Goal: Task Accomplishment & Management: Use online tool/utility

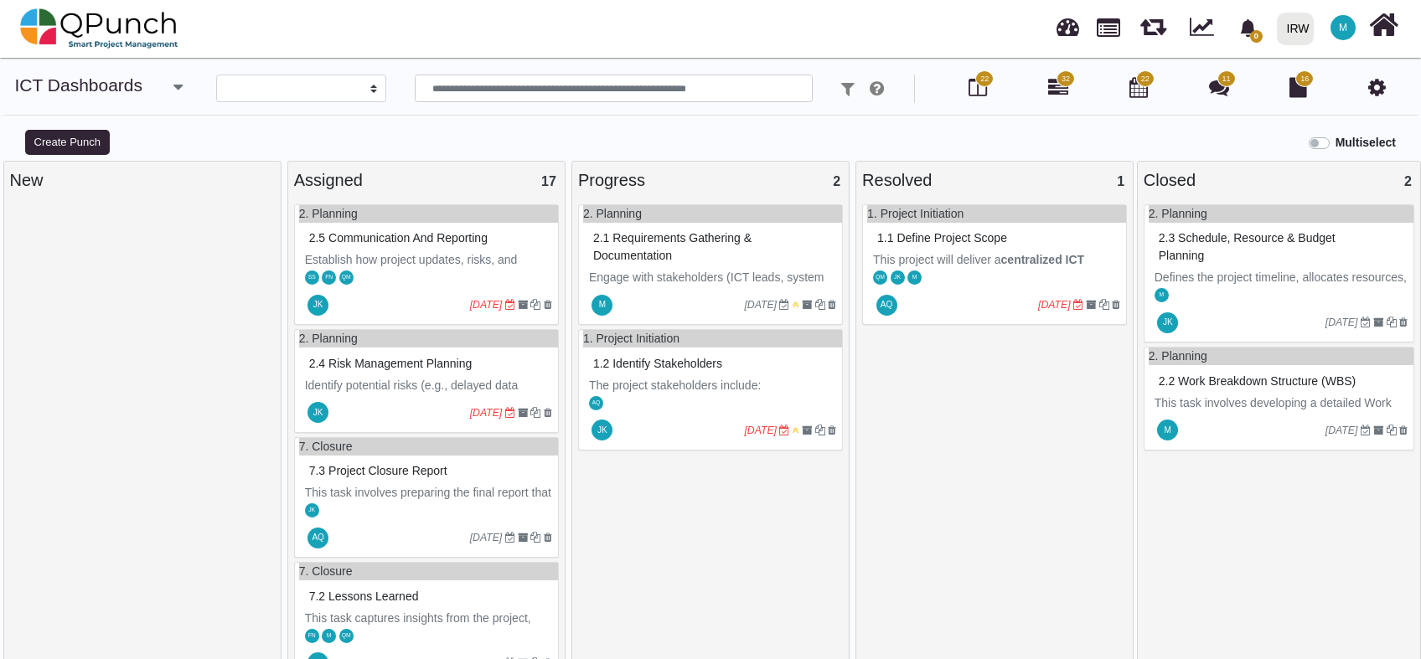
select select
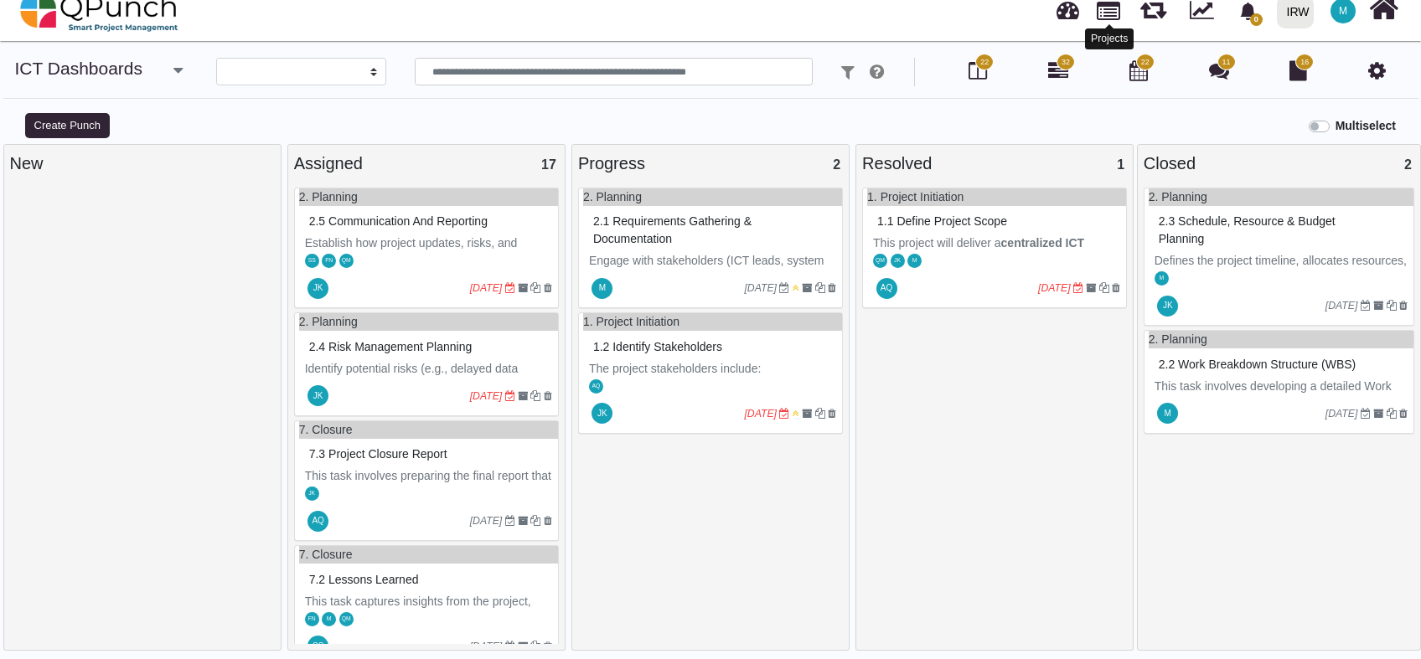
click at [1105, 13] on link at bounding box center [1108, 9] width 23 height 28
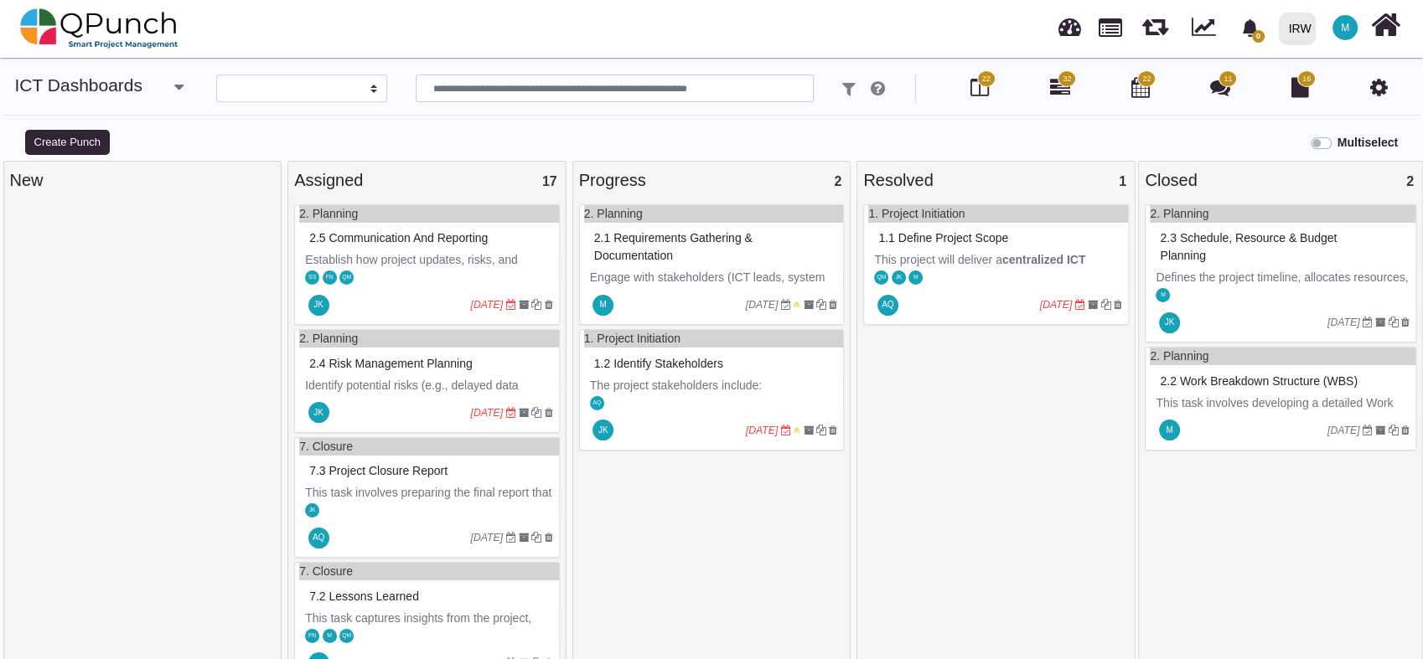
select select "**********"
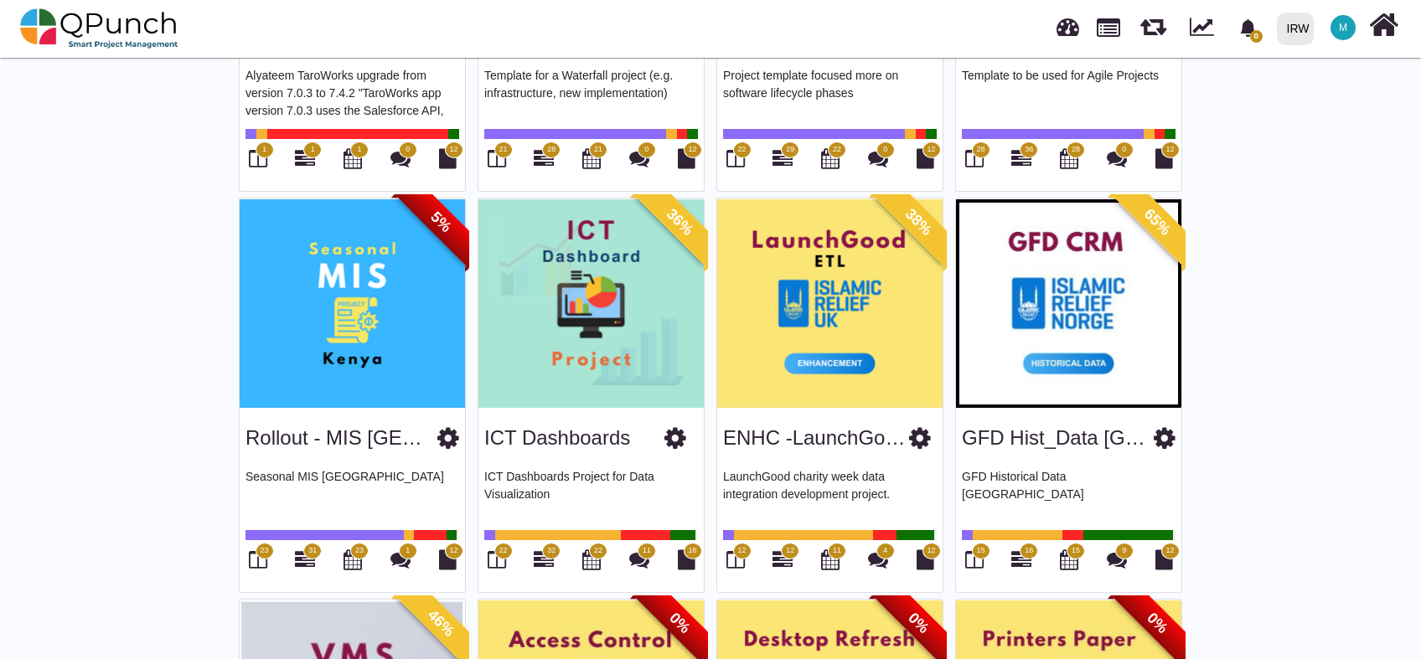
scroll to position [1579, 0]
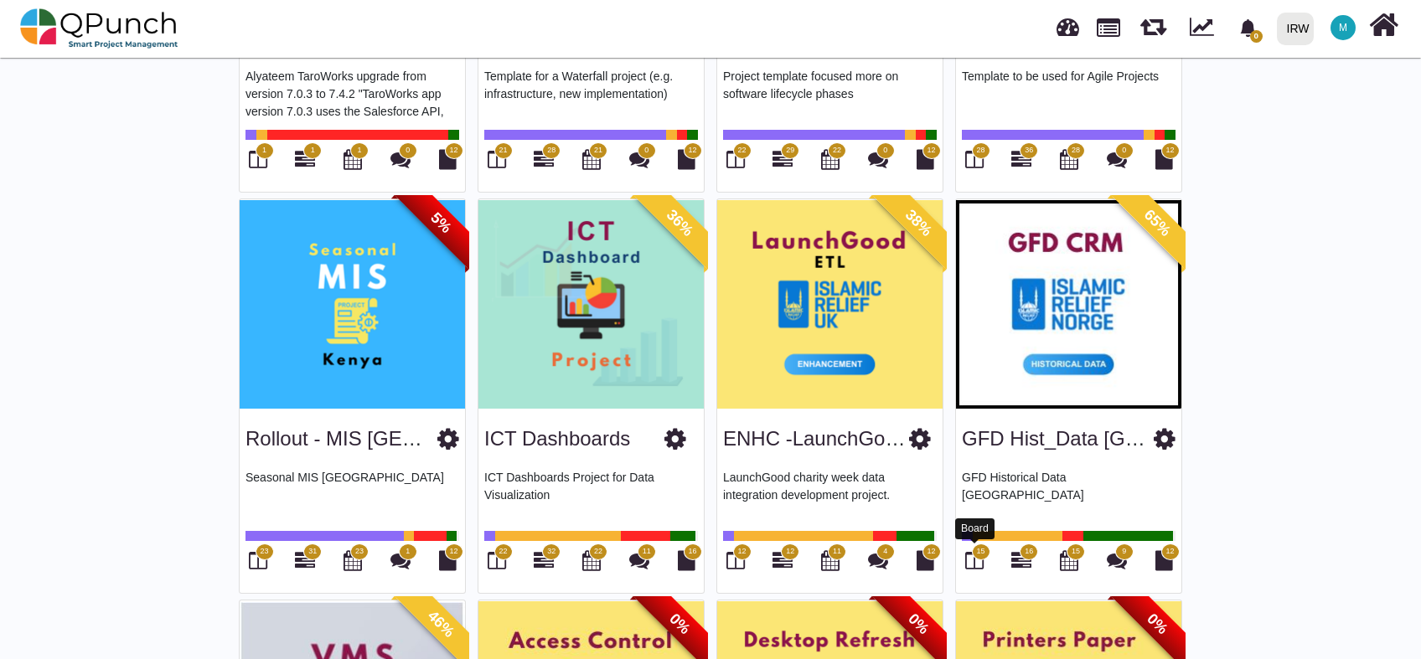
click at [971, 556] on icon at bounding box center [974, 561] width 18 height 20
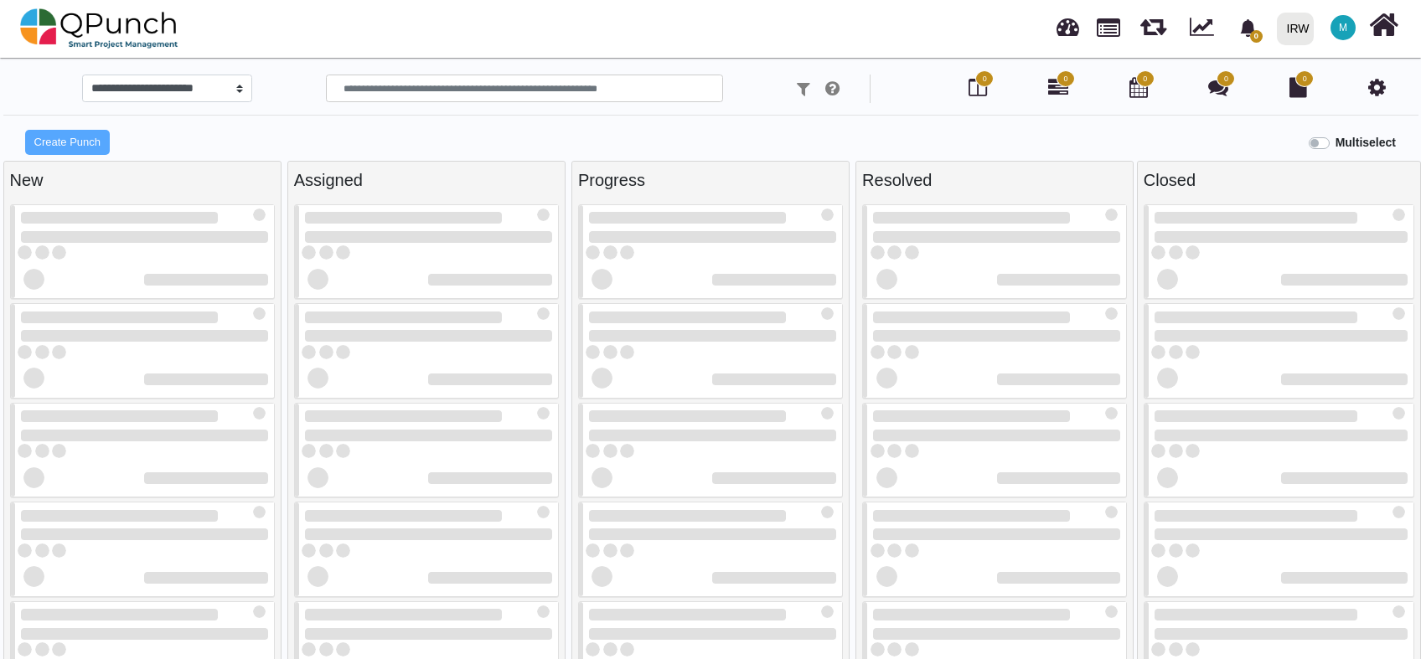
select select
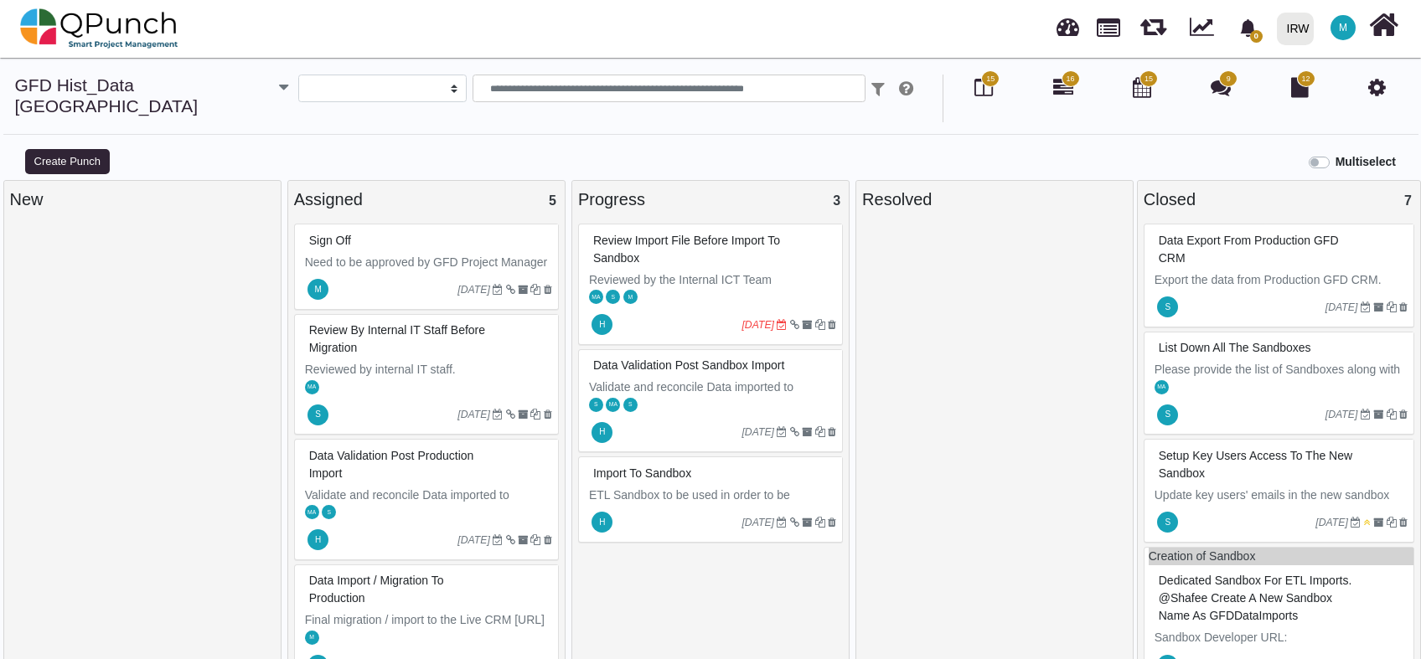
click at [705, 382] on p "Validate and reconcile Data imported to Salesforce Sandbox by both ETL / Develo…" at bounding box center [712, 405] width 247 height 53
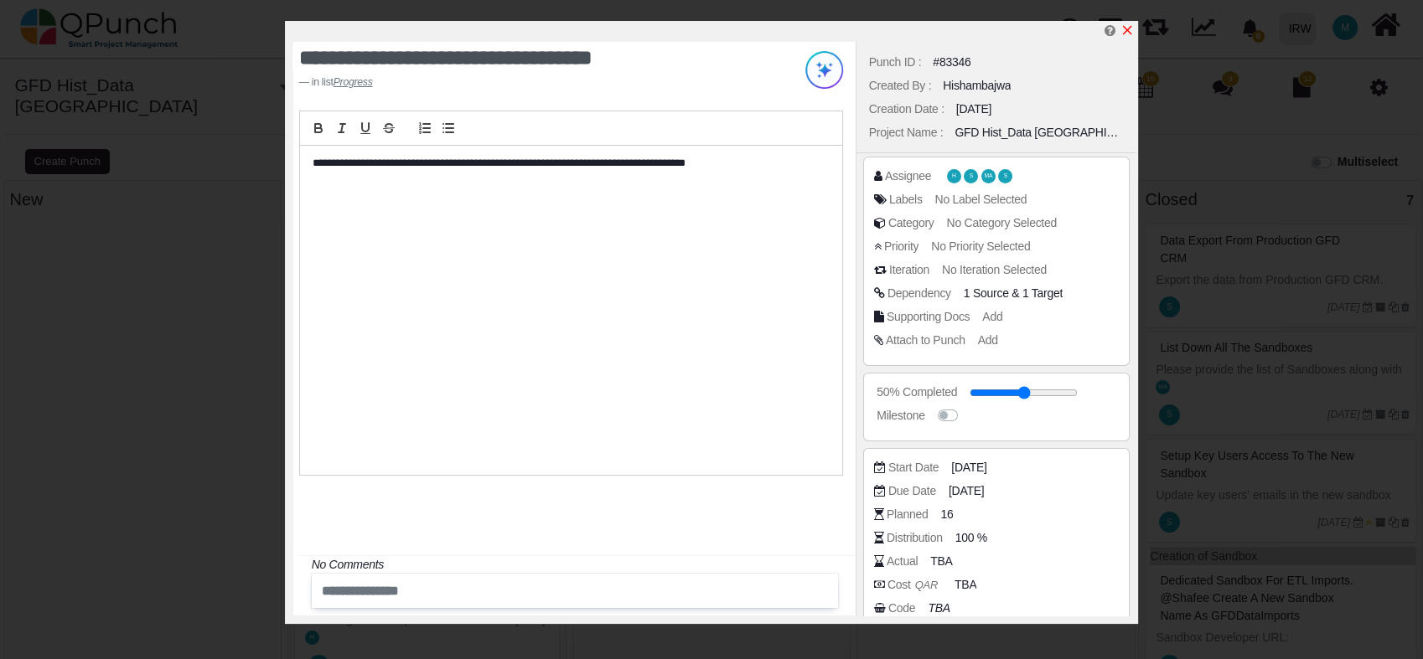
click at [1126, 33] on icon "x" at bounding box center [1127, 30] width 9 height 9
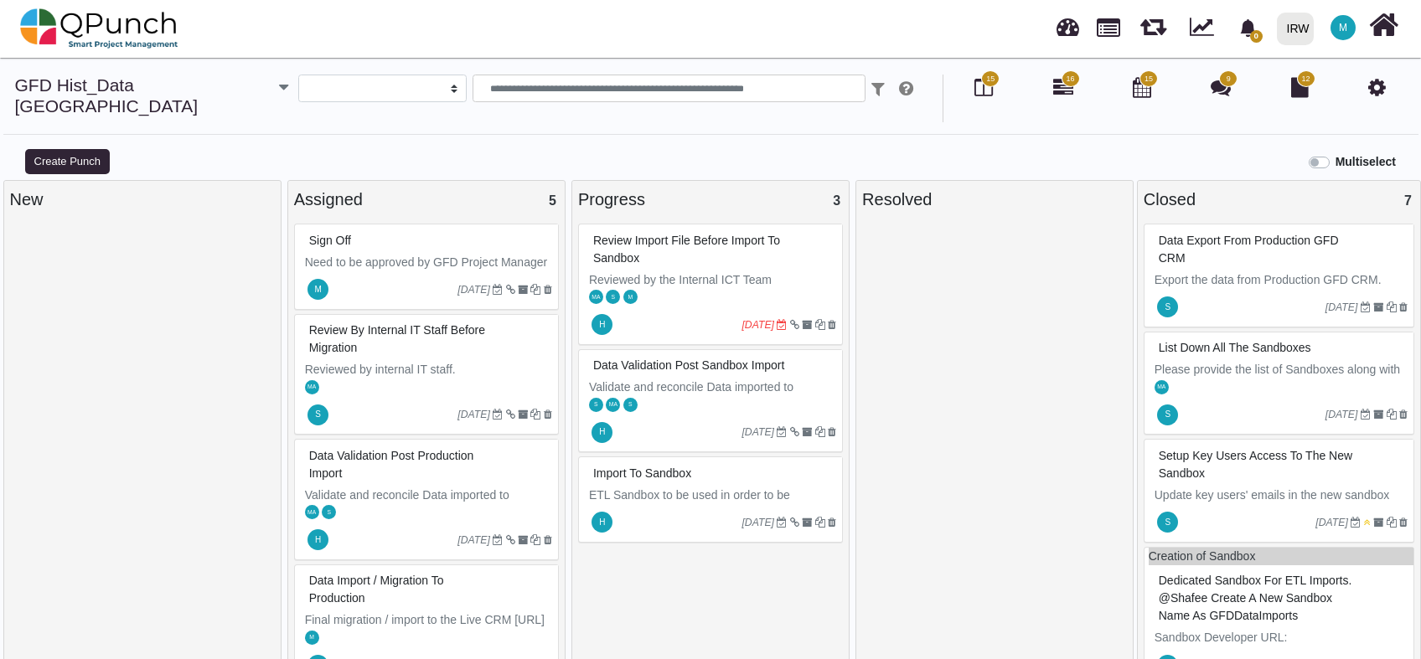
click at [695, 234] on span "Review import file before import to Sandbox" at bounding box center [686, 249] width 187 height 31
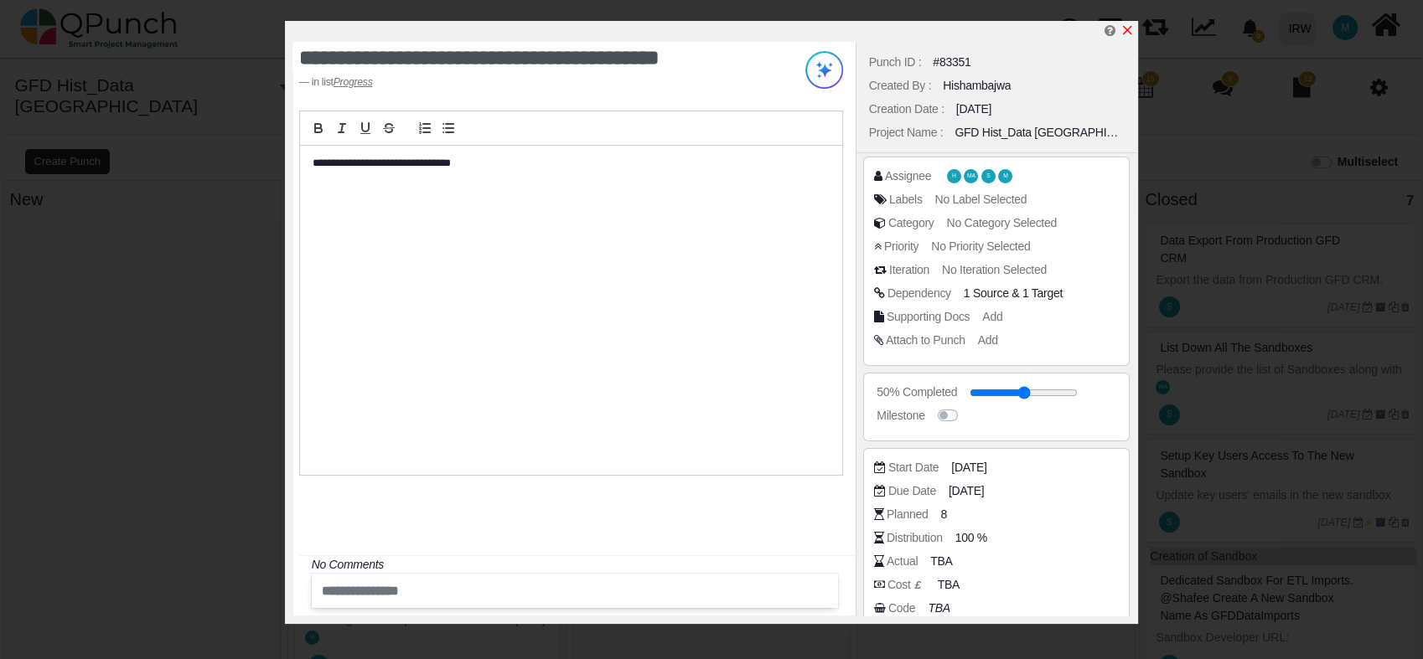
click at [1130, 27] on icon "x" at bounding box center [1127, 30] width 9 height 9
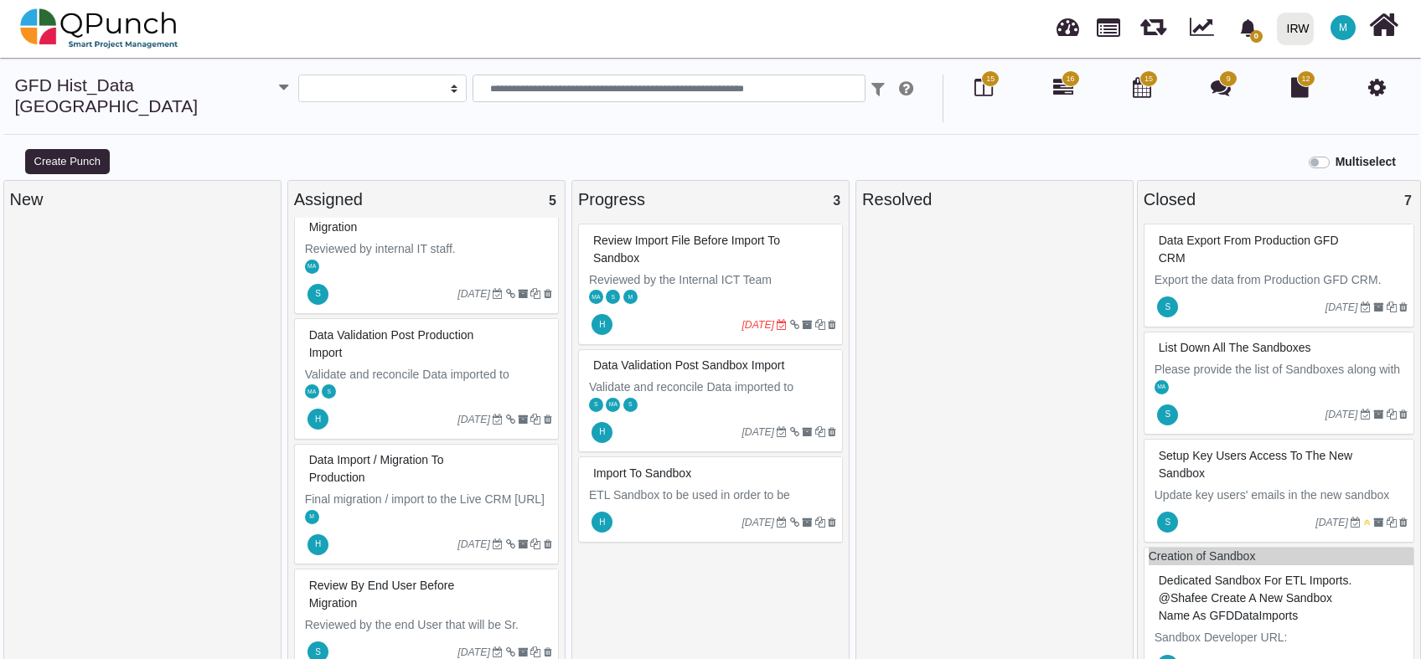
scroll to position [17, 0]
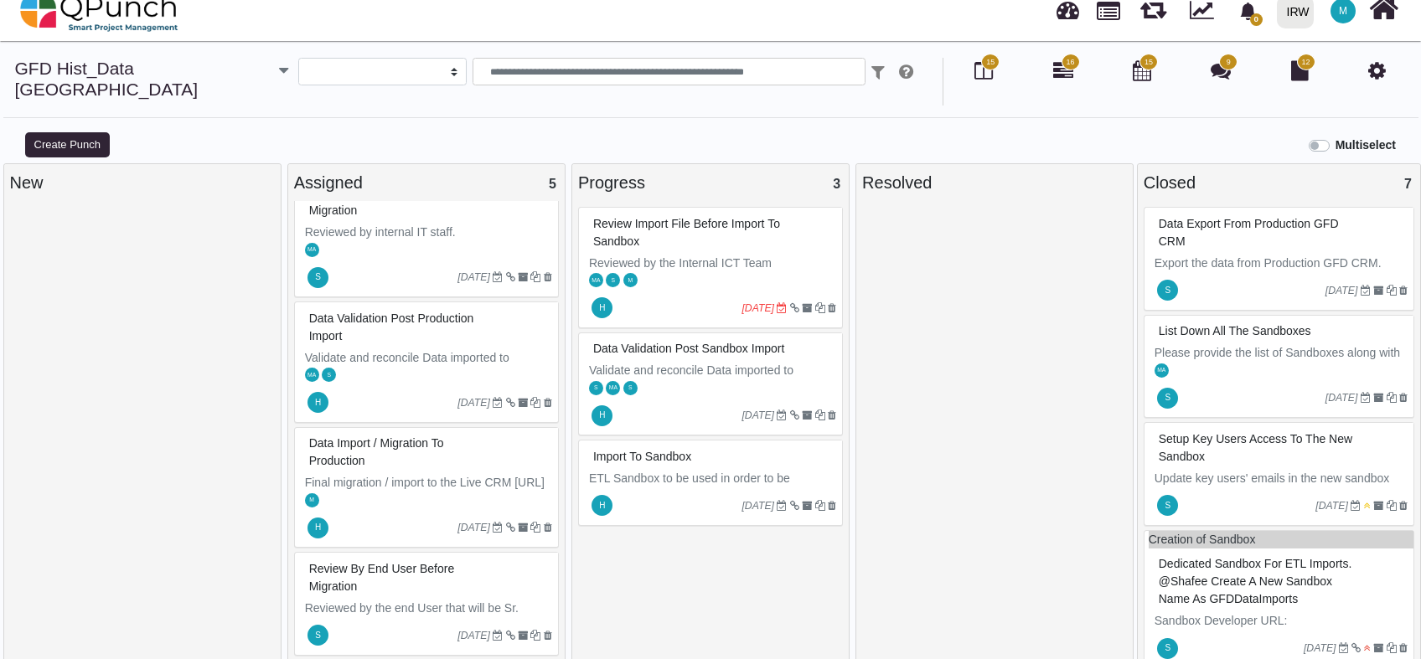
click at [418, 437] on span "Data Import / Migration to Production" at bounding box center [376, 452] width 135 height 31
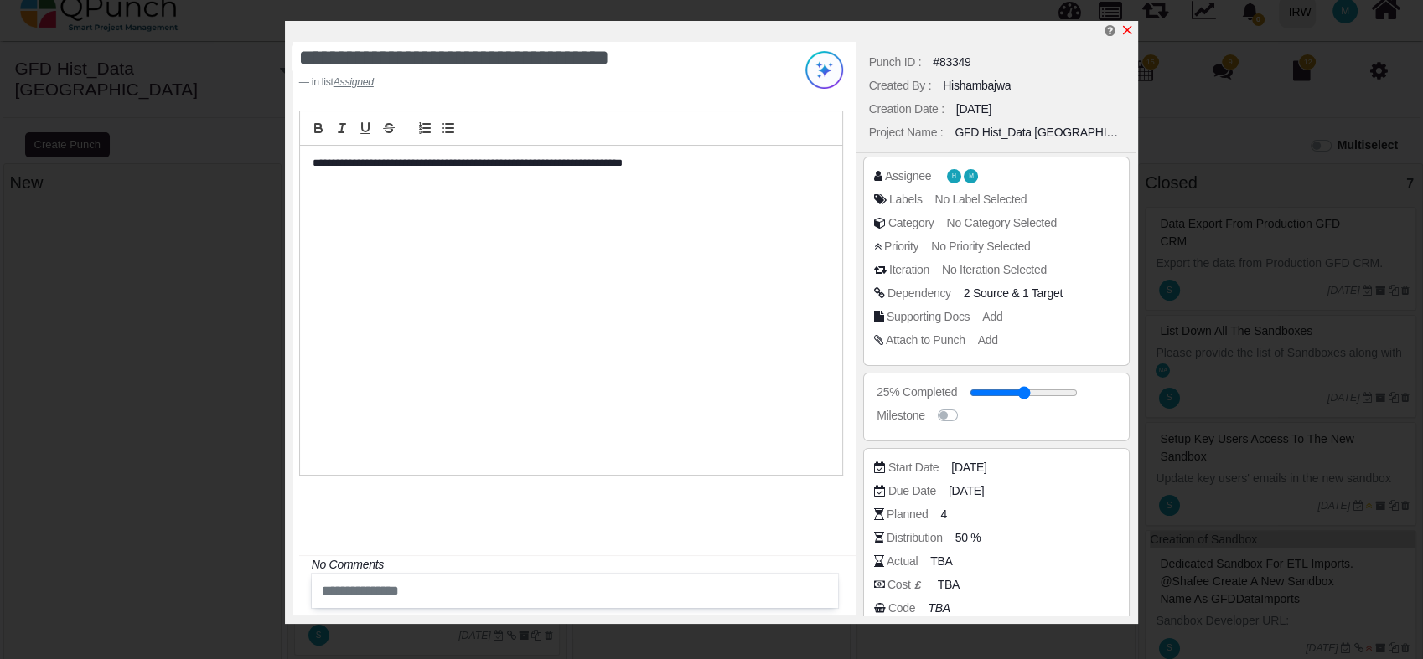
click at [1132, 33] on icon "x" at bounding box center [1126, 29] width 13 height 13
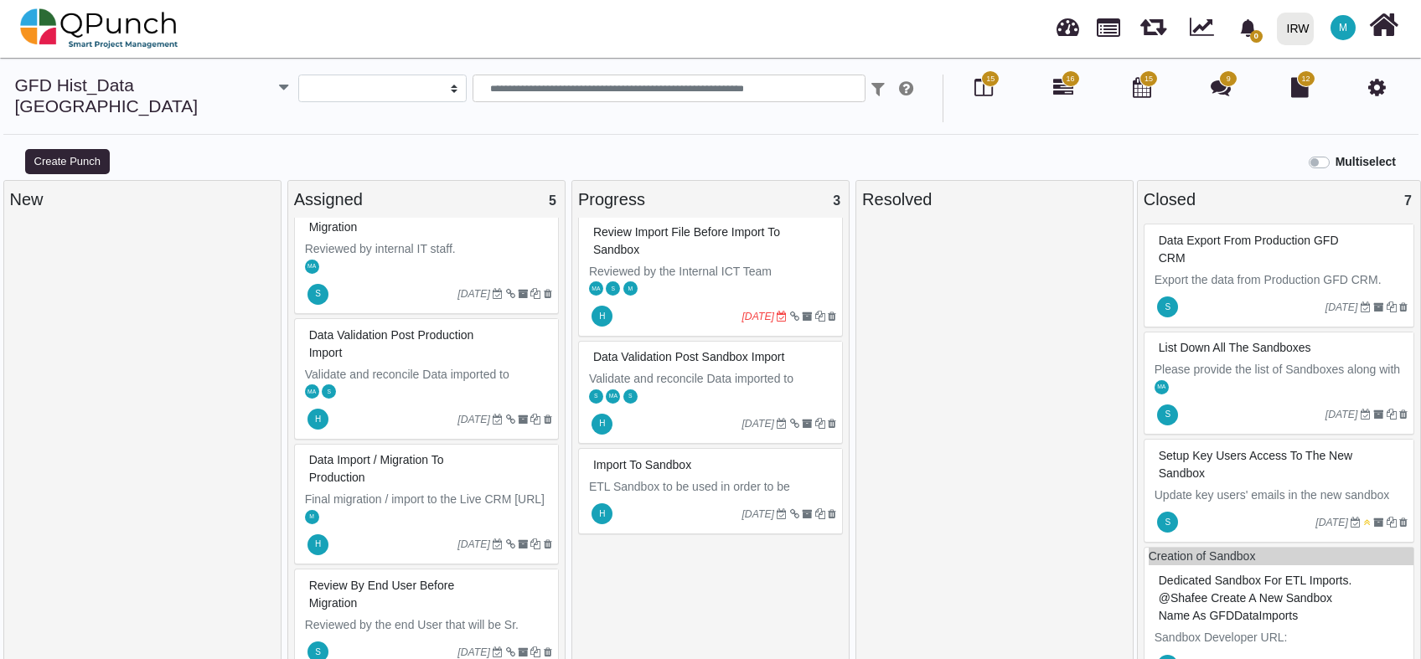
scroll to position [11, 0]
click at [712, 345] on div "Data validation post sandbox import" at bounding box center [712, 355] width 247 height 26
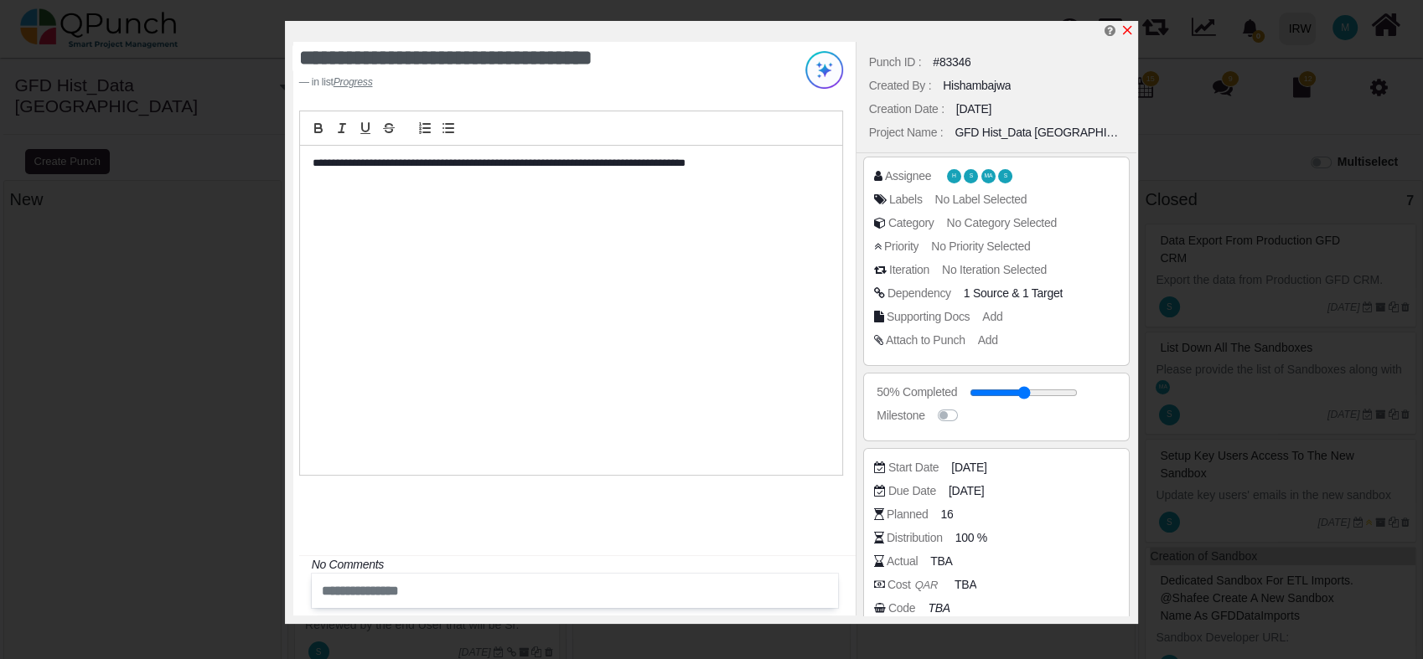
click at [1124, 34] on icon "x" at bounding box center [1127, 30] width 9 height 9
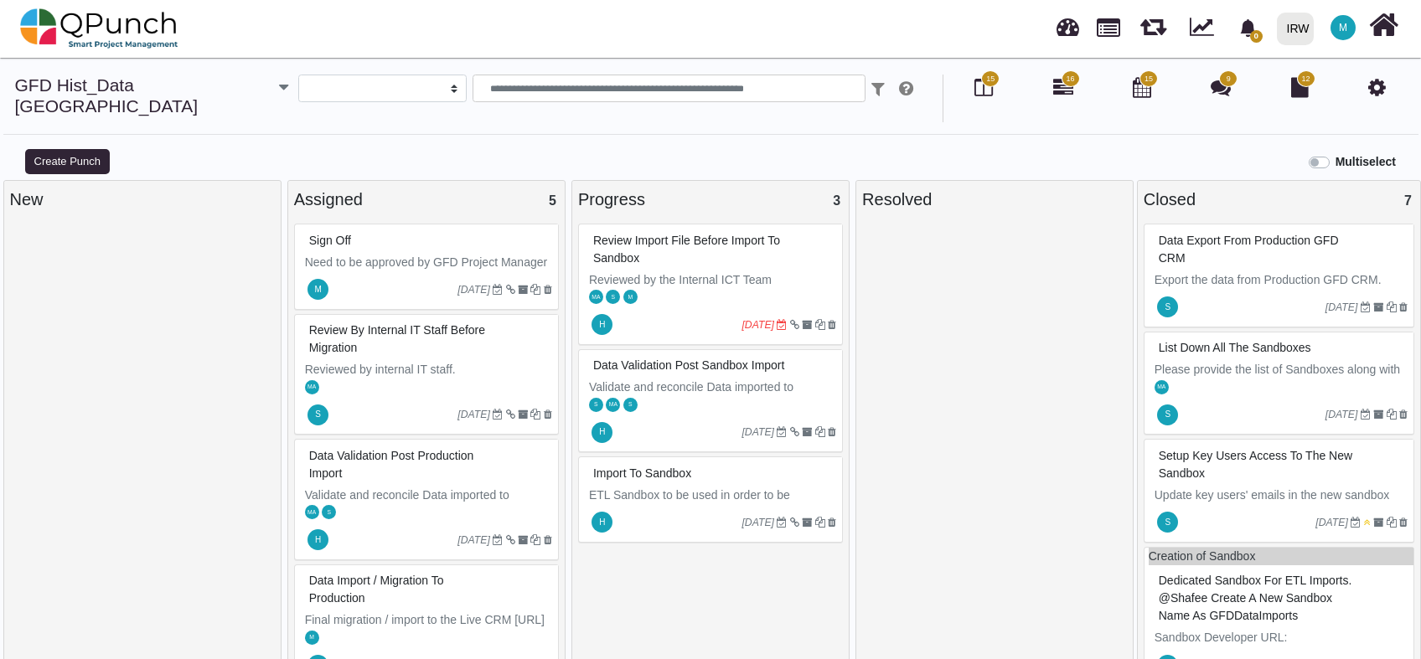
click at [691, 234] on span "Review import file before import to Sandbox" at bounding box center [686, 249] width 187 height 31
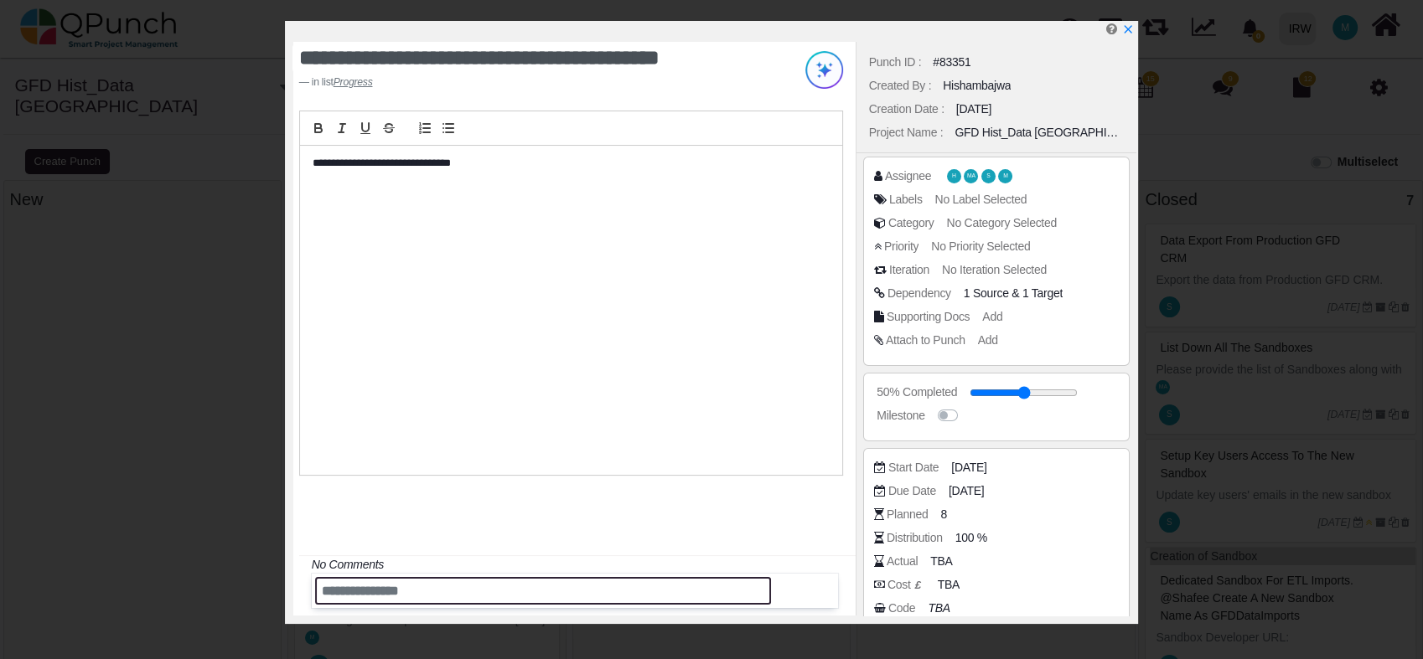
click at [429, 598] on input "text" at bounding box center [543, 591] width 456 height 28
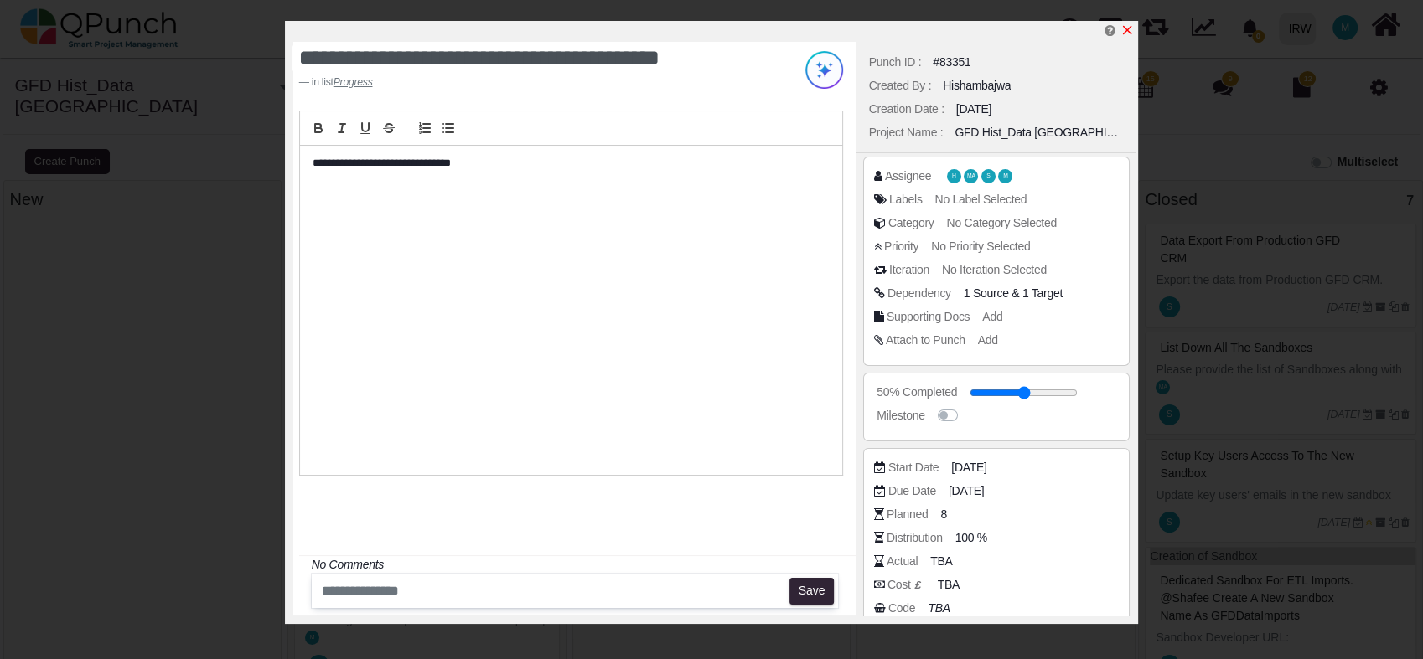
click at [1132, 29] on icon "x" at bounding box center [1126, 29] width 13 height 13
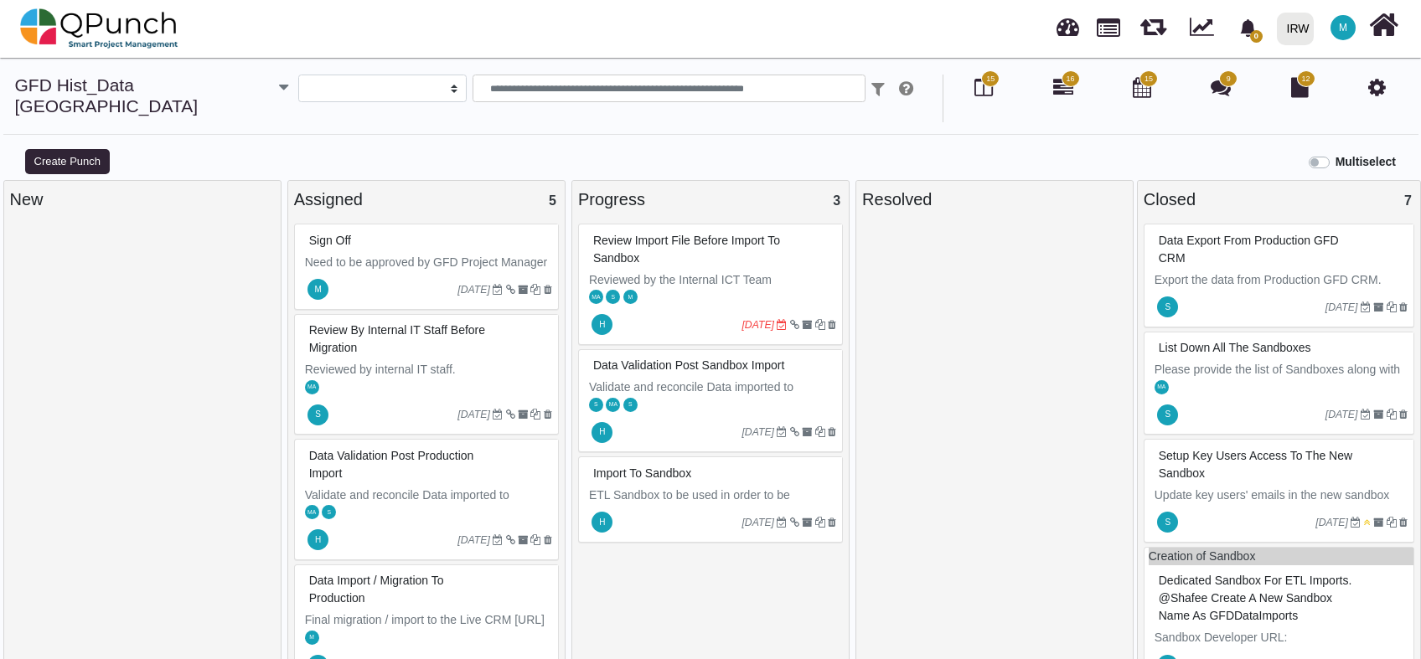
click at [677, 478] on div "Import to Sandbox" at bounding box center [712, 474] width 247 height 26
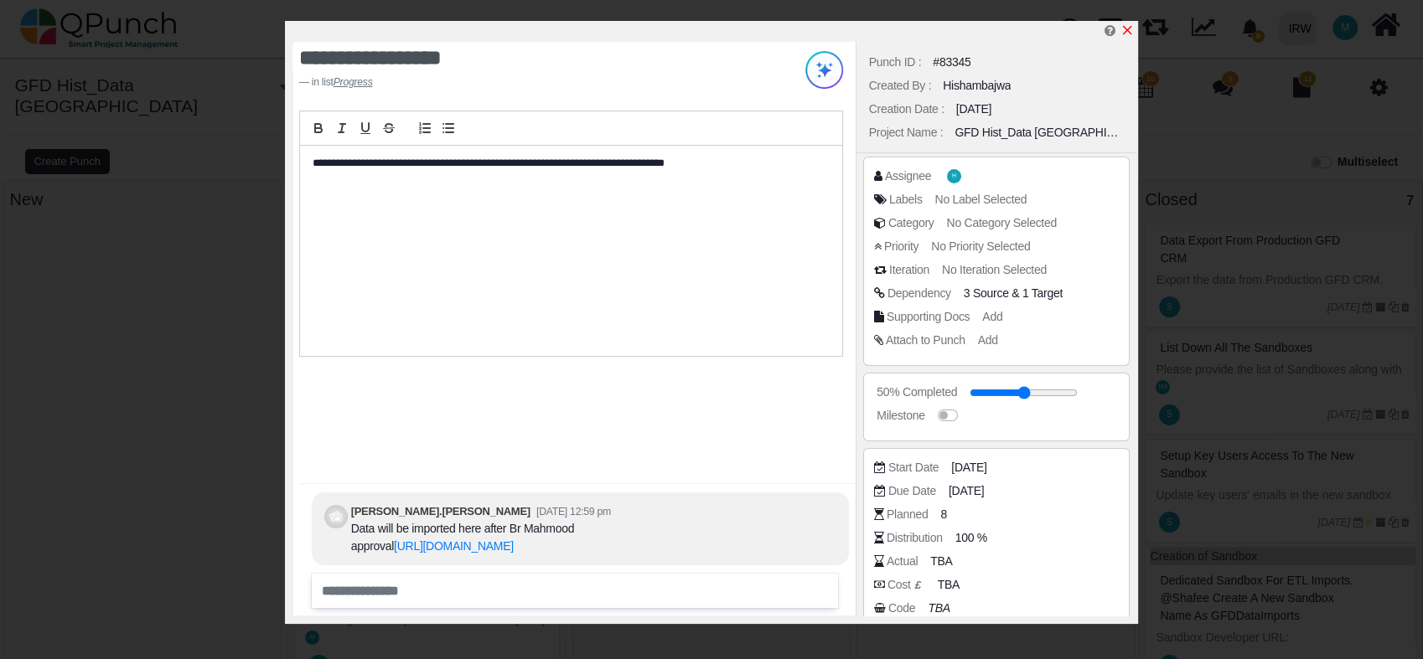
click at [1128, 31] on icon "x" at bounding box center [1126, 29] width 13 height 13
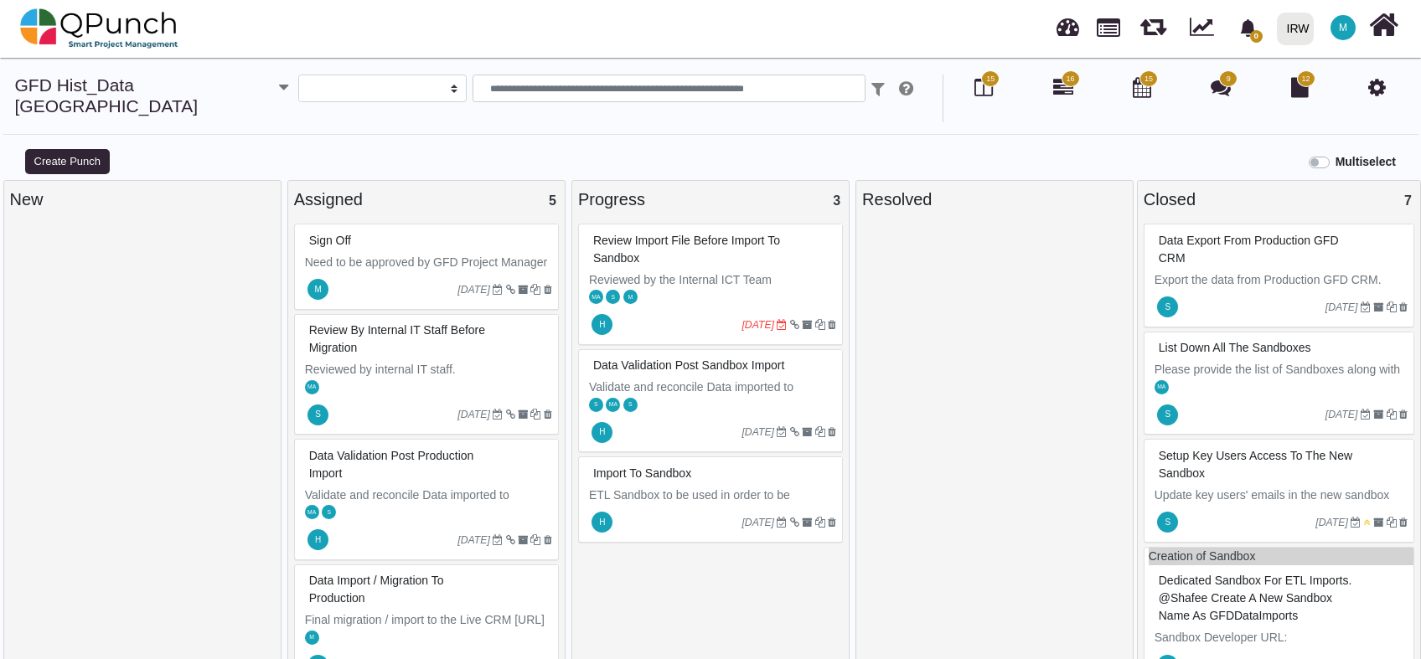
click at [717, 241] on div "Review import file before import to Sandbox" at bounding box center [712, 250] width 247 height 44
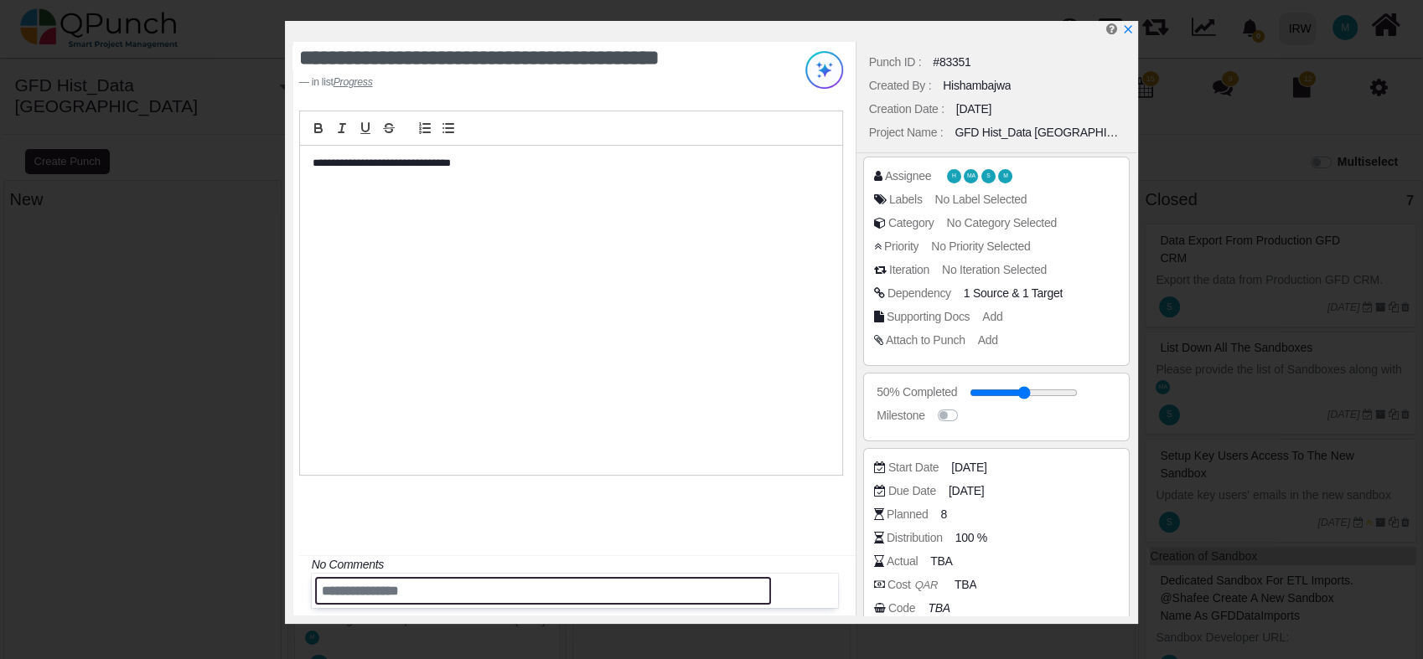
click at [530, 592] on input "text" at bounding box center [543, 591] width 456 height 28
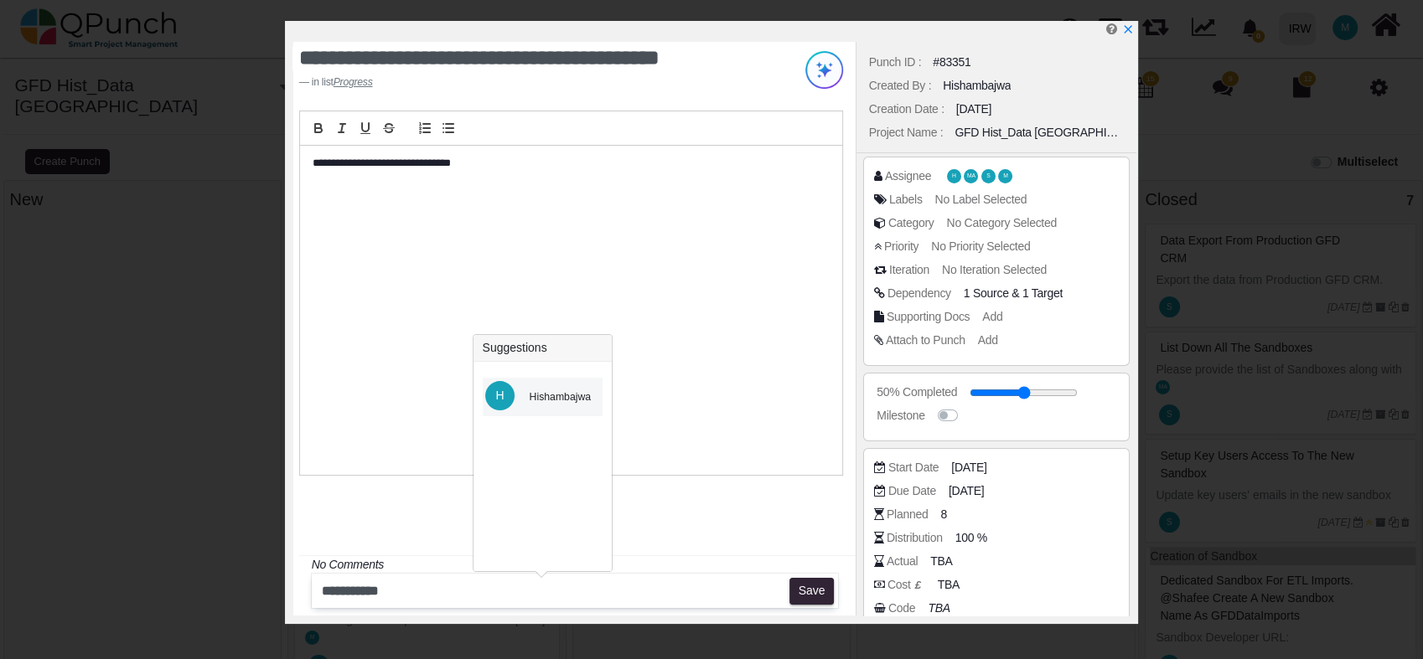
click at [560, 399] on div "Hishambajwa" at bounding box center [561, 397] width 62 height 15
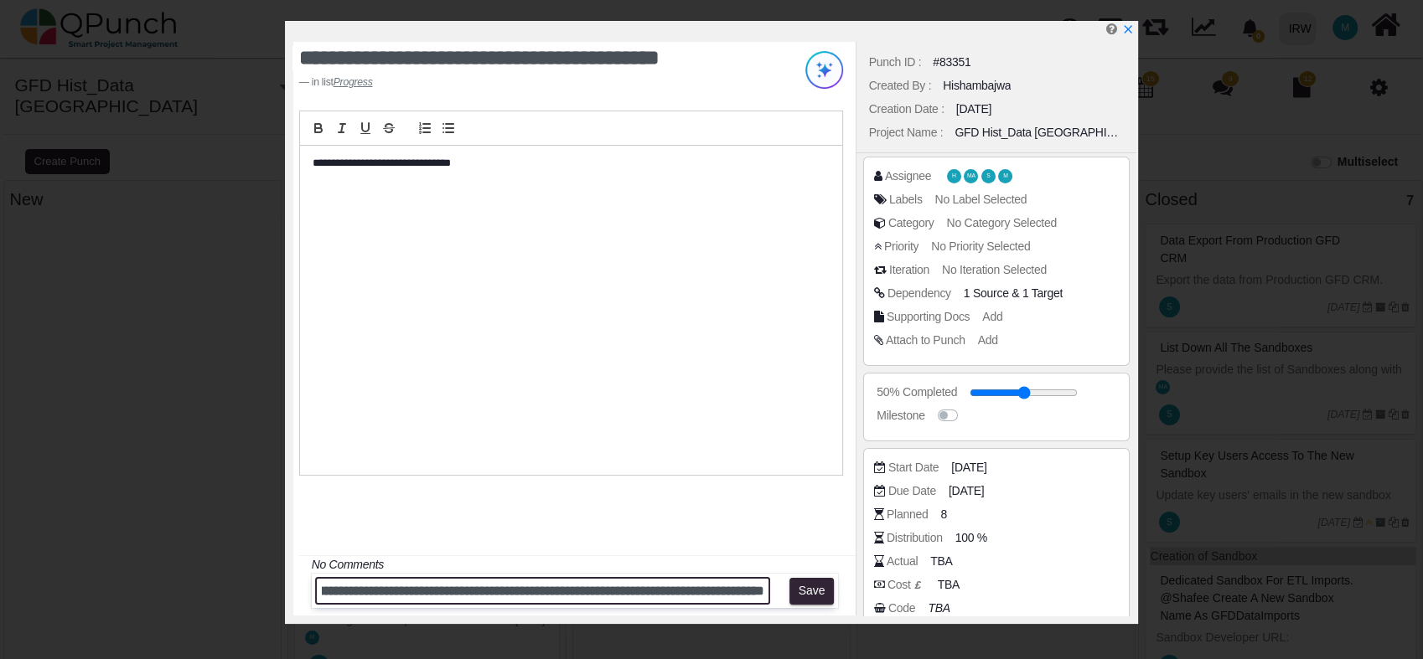
scroll to position [0, 368]
type input "**********"
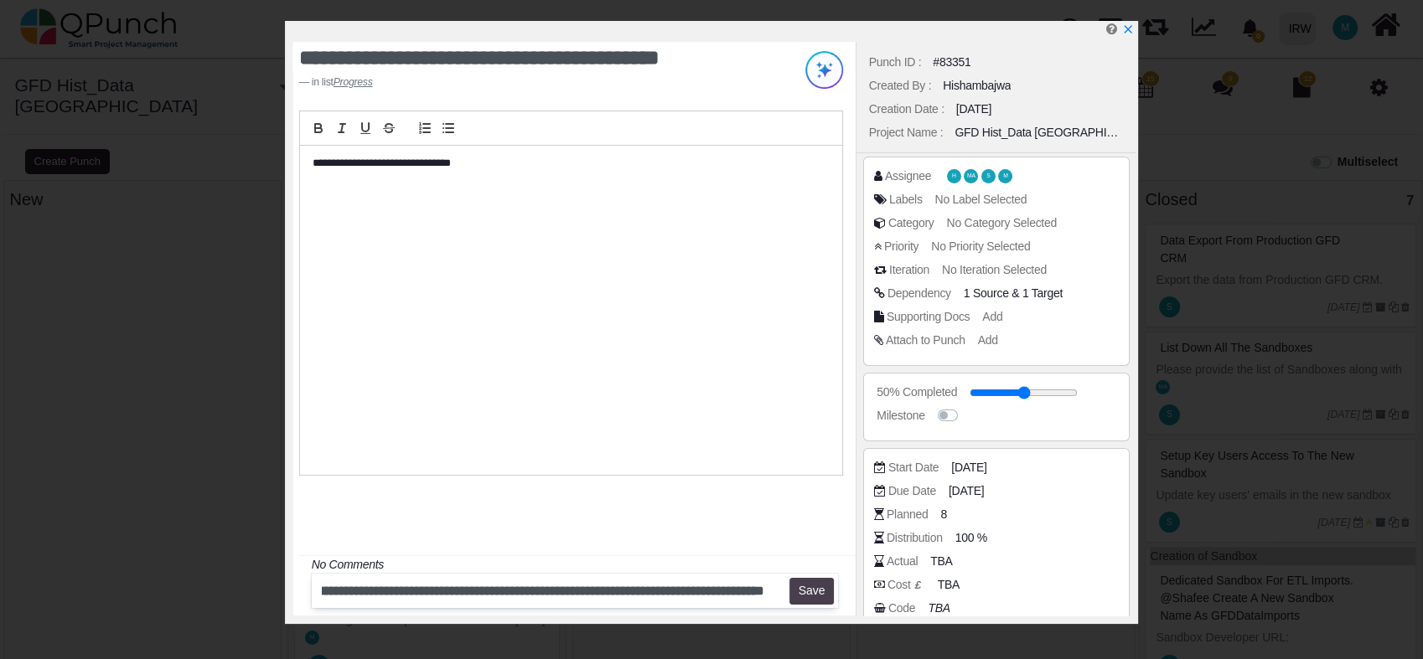
click at [814, 594] on button "Save" at bounding box center [811, 591] width 44 height 27
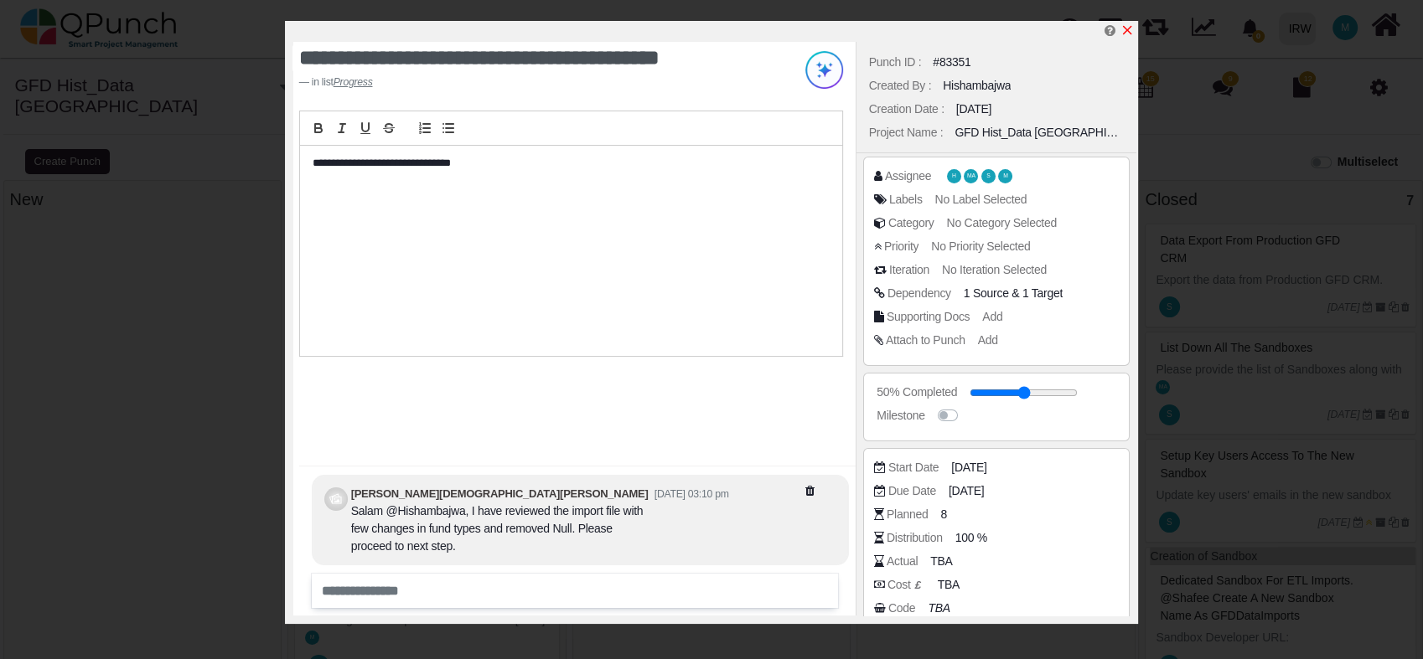
click at [1129, 33] on icon "x" at bounding box center [1127, 30] width 9 height 9
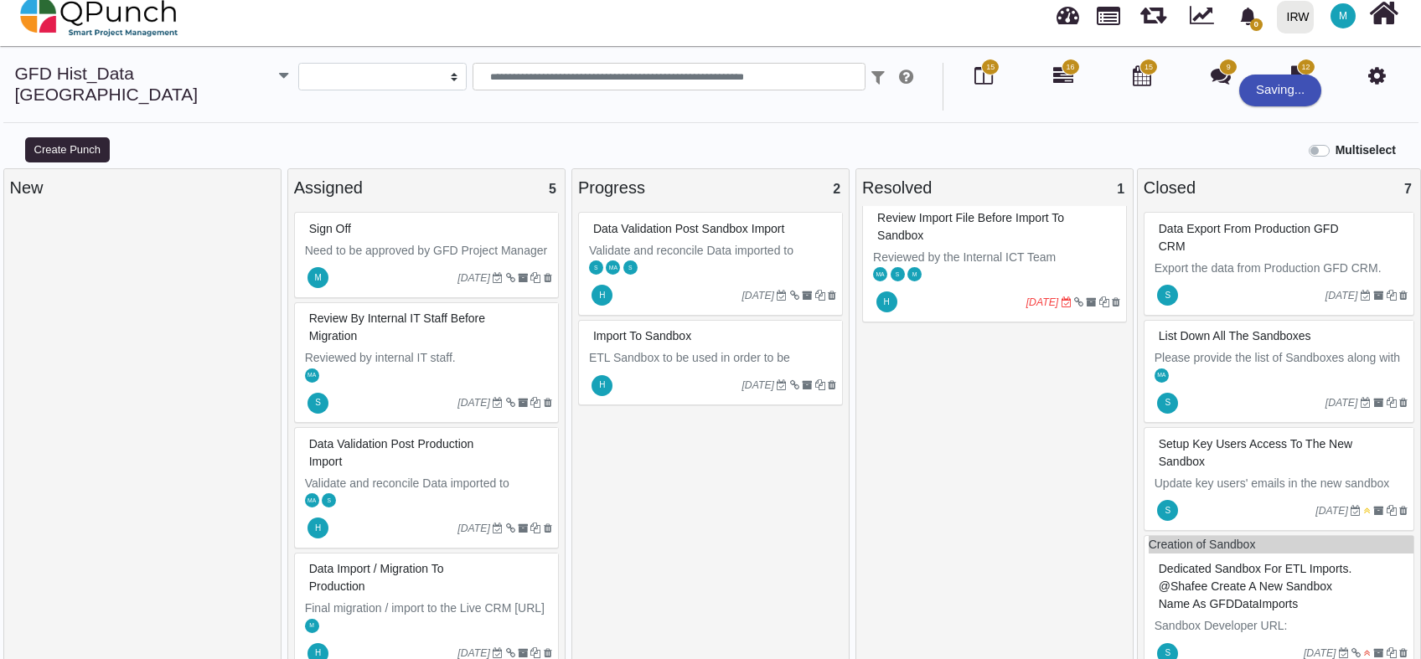
scroll to position [17, 0]
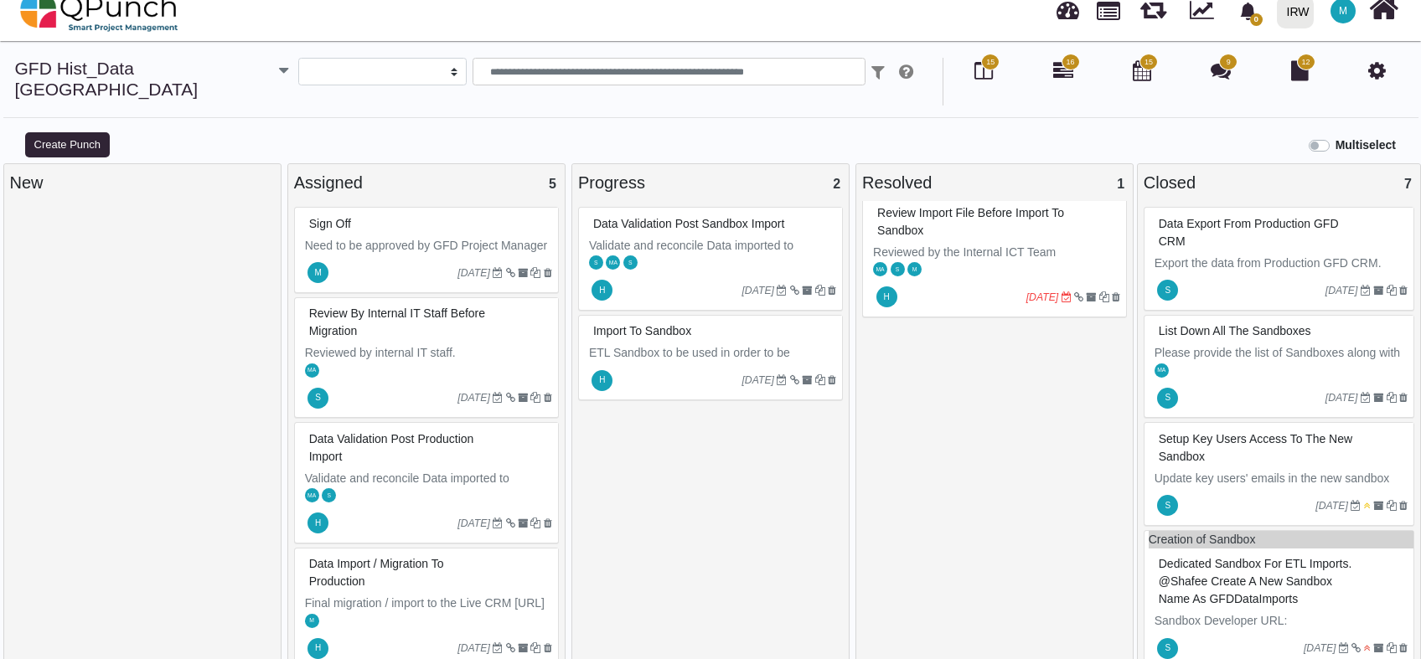
click at [946, 206] on span "Review import file before import to Sandbox" at bounding box center [970, 221] width 187 height 31
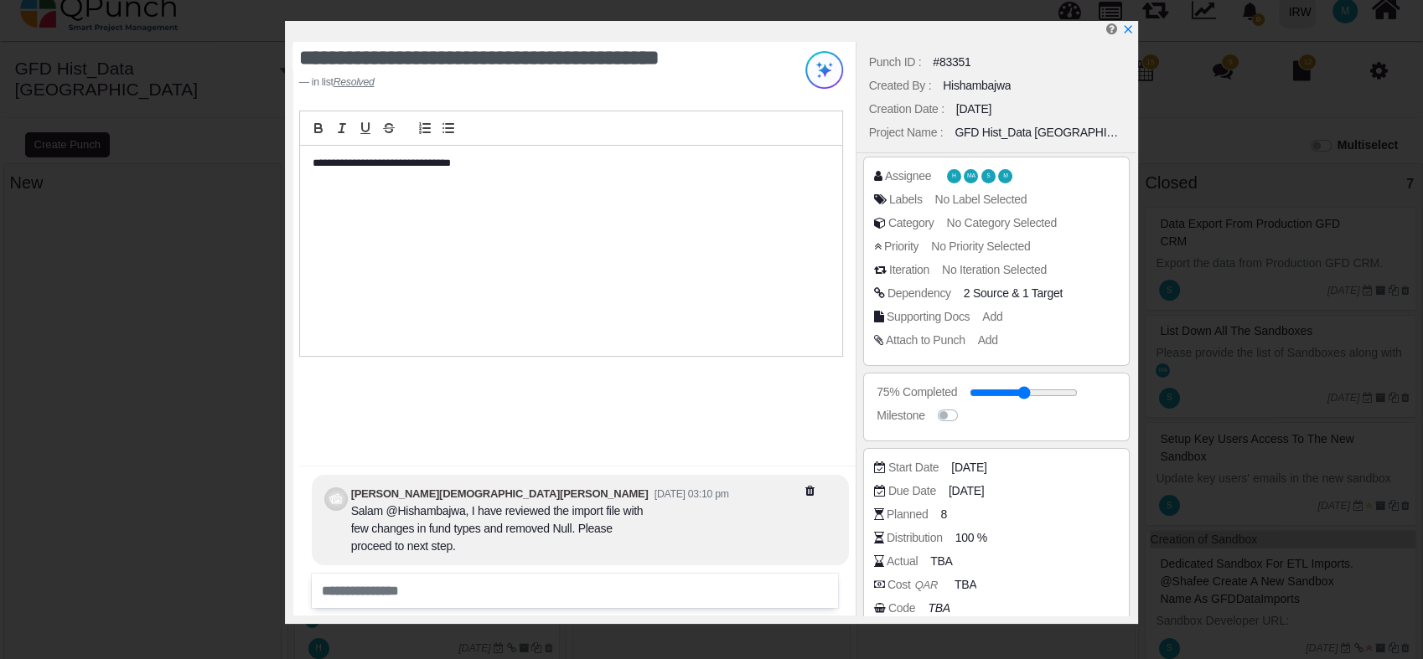
drag, startPoint x: 1128, startPoint y: 28, endPoint x: 1119, endPoint y: 39, distance: 13.7
click at [1128, 28] on icon "x" at bounding box center [1128, 29] width 8 height 8
